Goal: Transaction & Acquisition: Purchase product/service

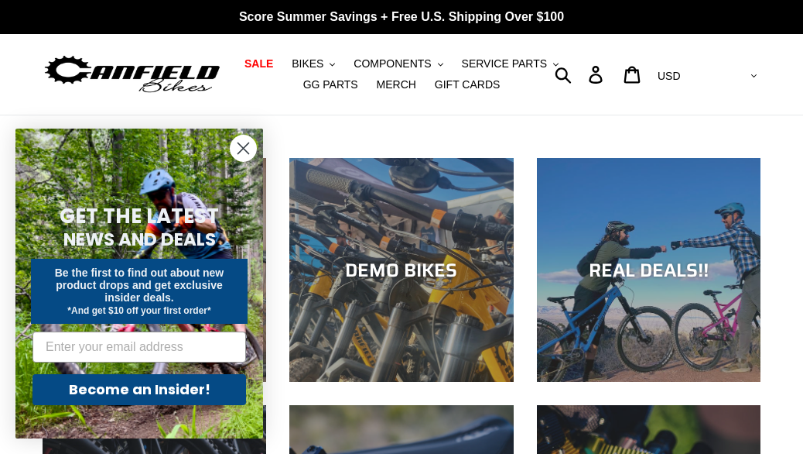
click at [246, 157] on circle "Close dialog" at bounding box center [244, 148] width 26 height 26
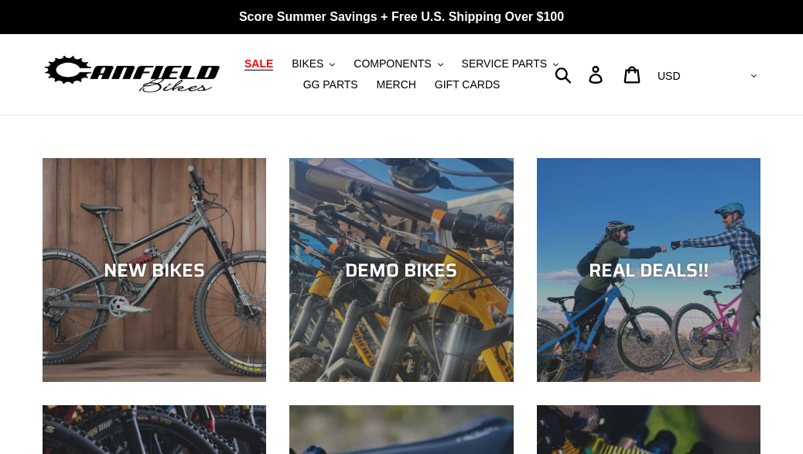
click at [265, 61] on span "SALE" at bounding box center [259, 63] width 29 height 13
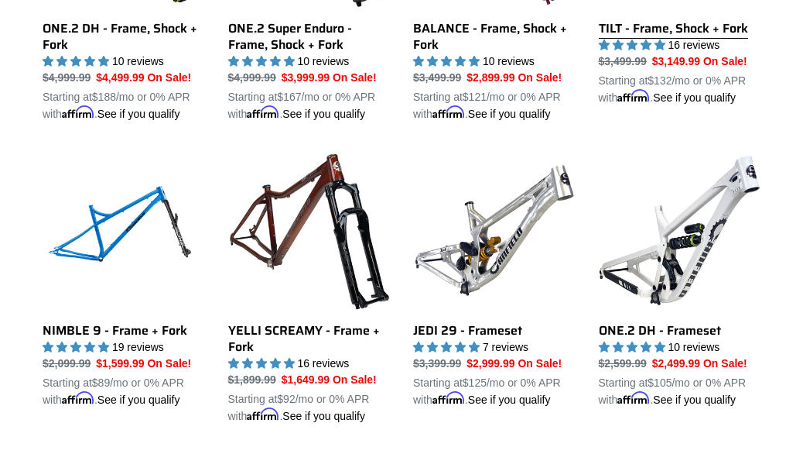
scroll to position [1717, 0]
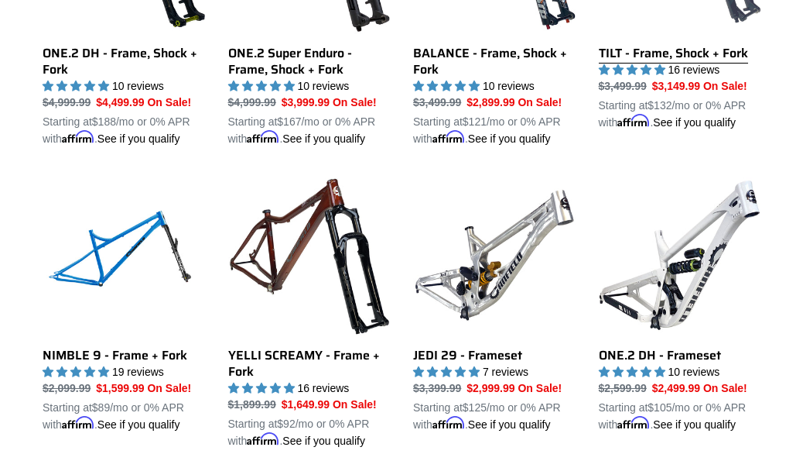
click at [672, 85] on link "TILT - Frame, Shock + Fork" at bounding box center [680, 1] width 163 height 259
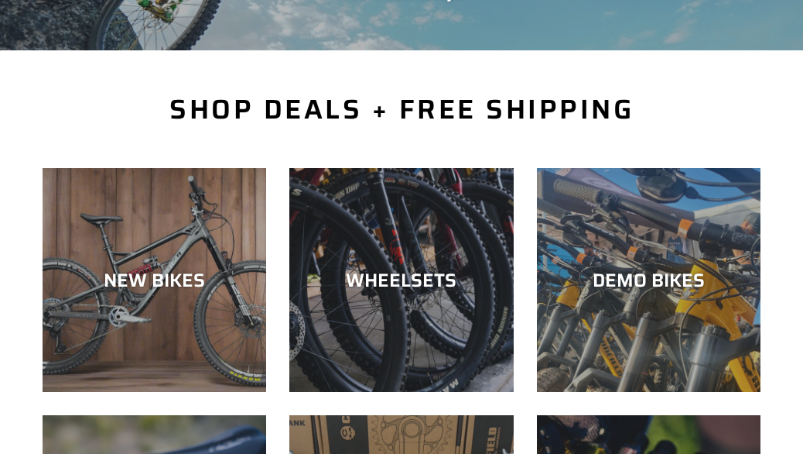
scroll to position [0, 0]
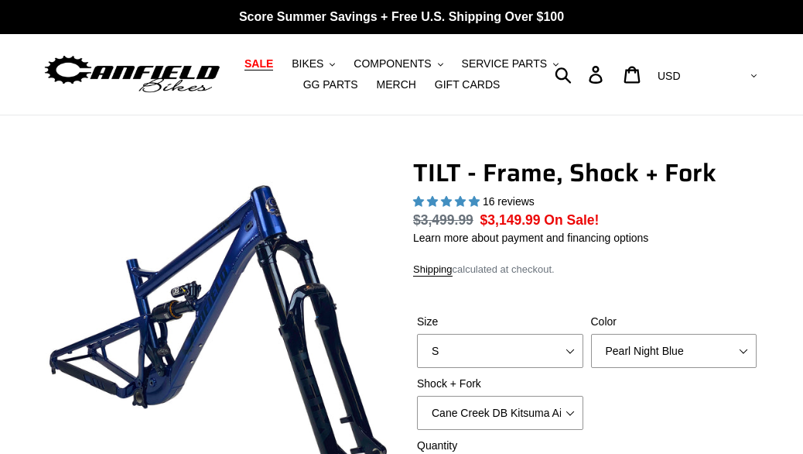
select select "highest-rating"
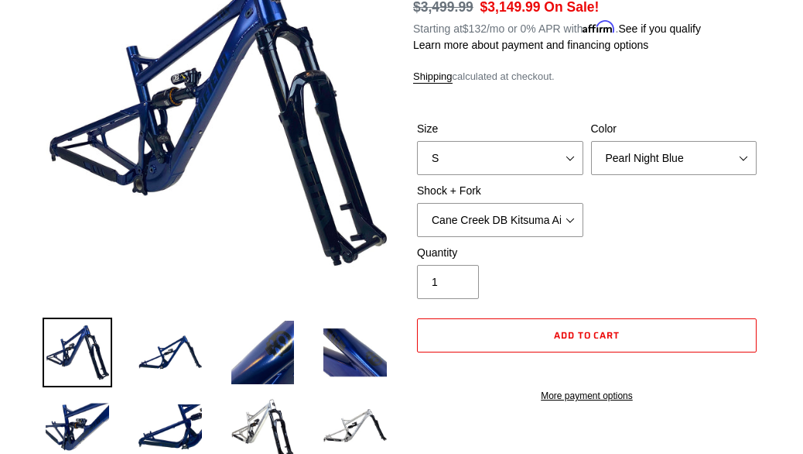
scroll to position [213, 0]
click at [567, 221] on select "Cane Creek DB Kitsuma Air + Helm MKII 140mm Cane Creek DB Kitsuma Air + Fox 36 …" at bounding box center [500, 220] width 166 height 34
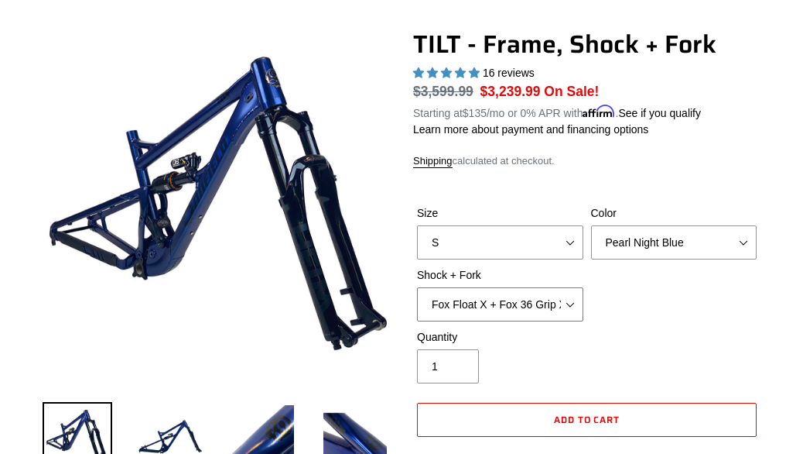
scroll to position [128, 0]
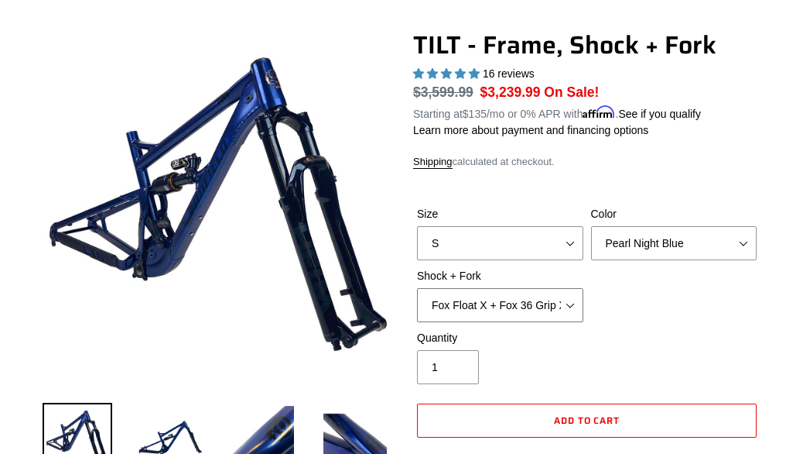
click at [566, 303] on select "Cane Creek DB Kitsuma Air + Helm MKII 140mm Cane Creek DB Kitsuma Air + Fox 36 …" at bounding box center [500, 305] width 166 height 34
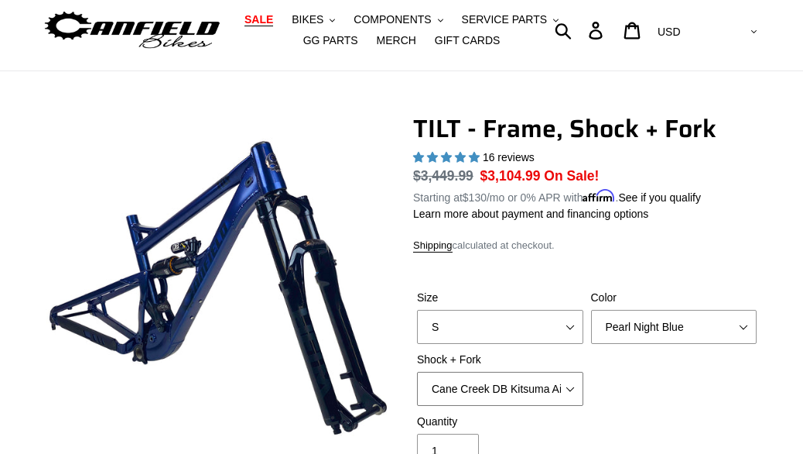
scroll to position [43, 0]
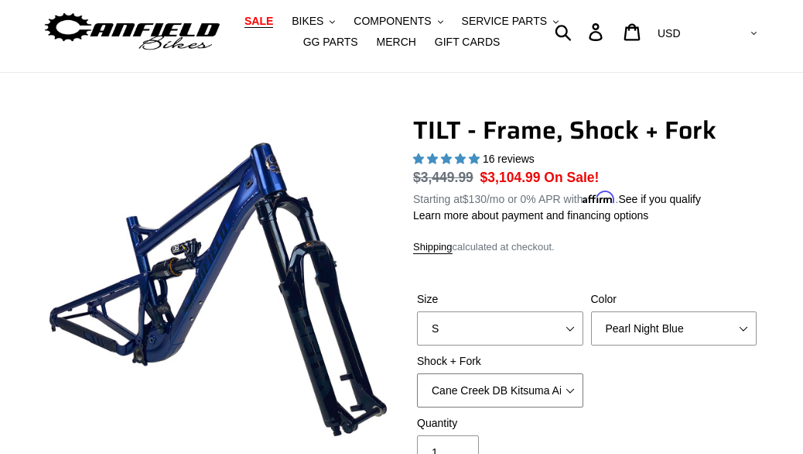
click at [568, 385] on select "Cane Creek DB Kitsuma Air + Helm MKII 140mm Cane Creek DB Kitsuma Air + Fox 36 …" at bounding box center [500, 390] width 166 height 34
click at [570, 392] on select "Cane Creek DB Kitsuma Air + Helm MKII 140mm Cane Creek DB Kitsuma Air + Fox 36 …" at bounding box center [500, 390] width 166 height 34
select select "Cane Creek DB Kitsuma Air + Fox 36 SL Factory Grip X 140mm"
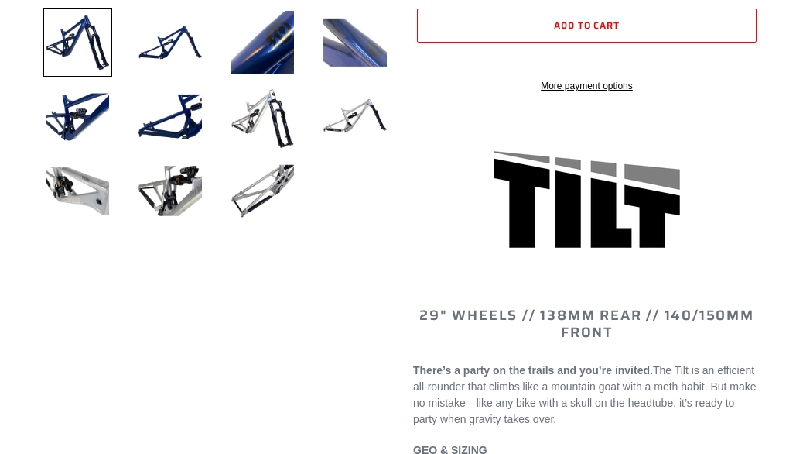
scroll to position [523, 0]
